Goal: Use online tool/utility

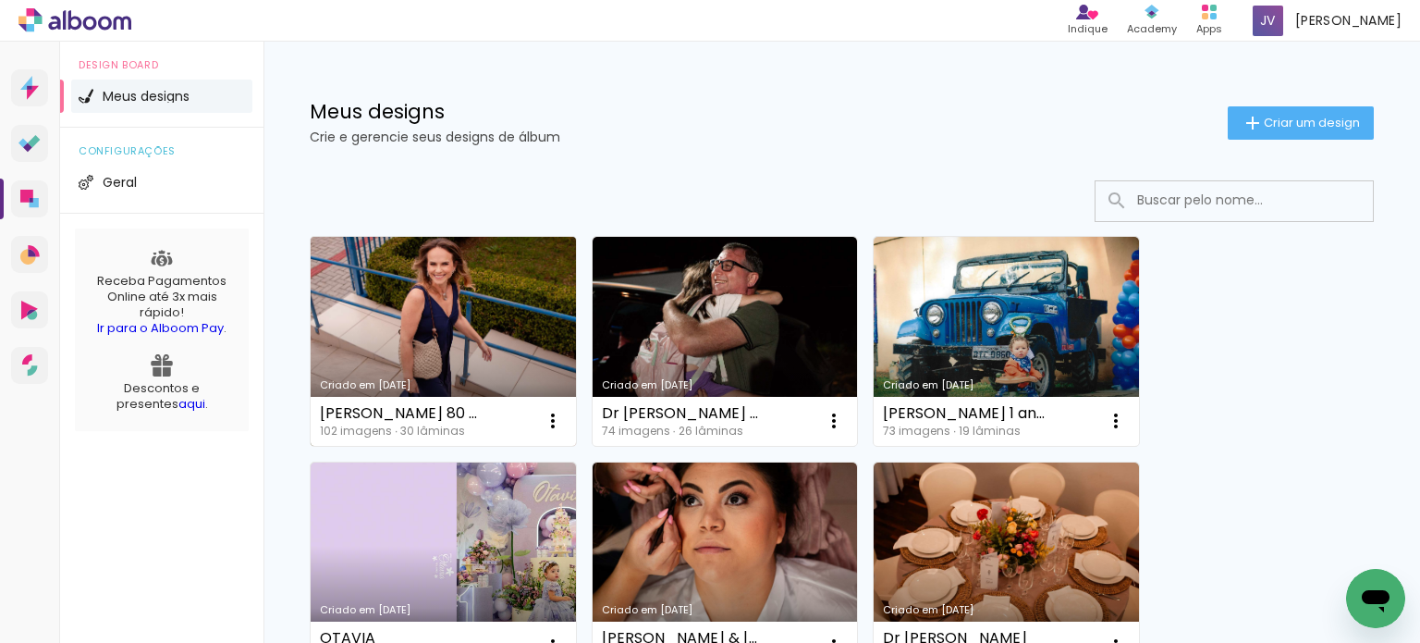
click at [533, 271] on link "Criado em [DATE]" at bounding box center [443, 341] width 265 height 209
